Goal: Transaction & Acquisition: Purchase product/service

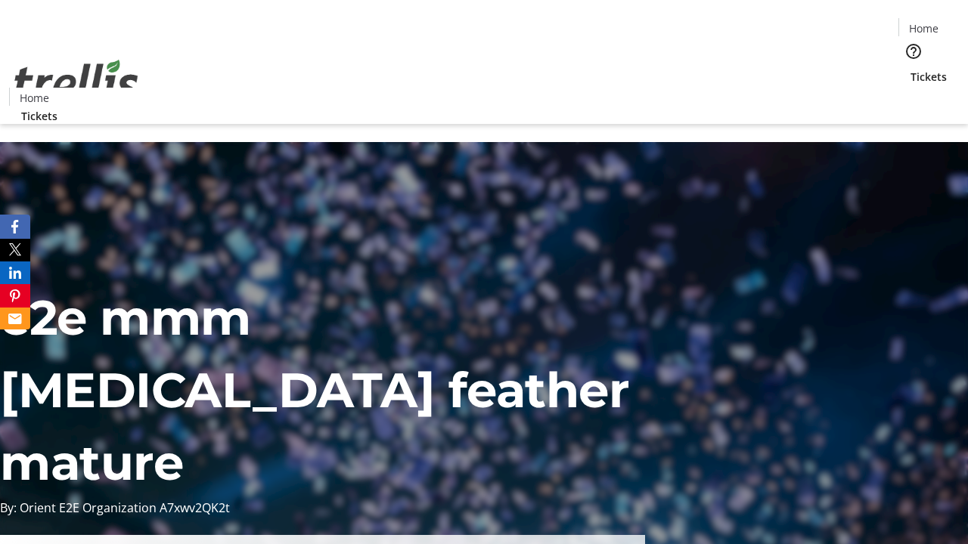
click at [910, 69] on span "Tickets" at bounding box center [928, 77] width 36 height 16
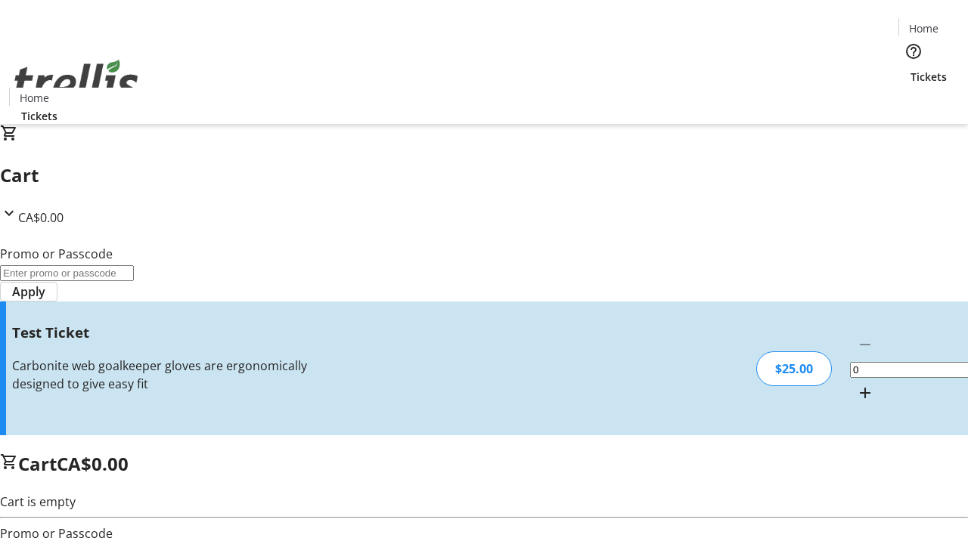
click at [856, 384] on mat-icon "Increment by one" at bounding box center [865, 393] width 18 height 18
type input "1"
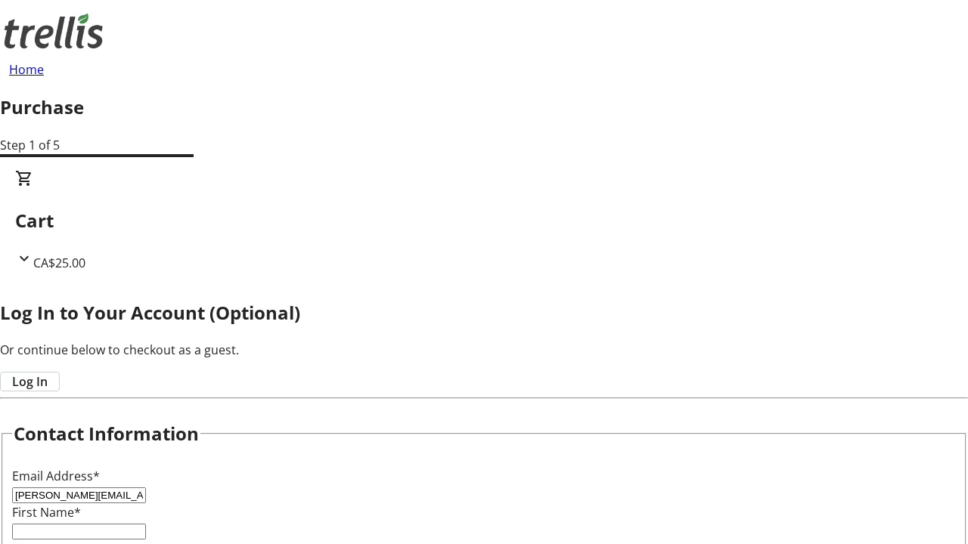
type input "[PERSON_NAME][EMAIL_ADDRESS][DOMAIN_NAME]"
type input "[PERSON_NAME]"
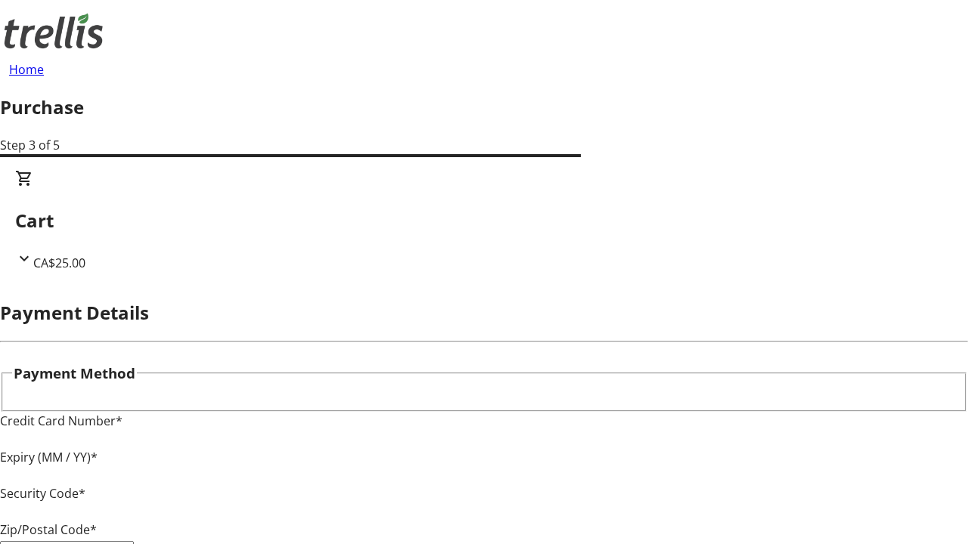
type input "V1Y 0C2"
